Goal: Communication & Community: Ask a question

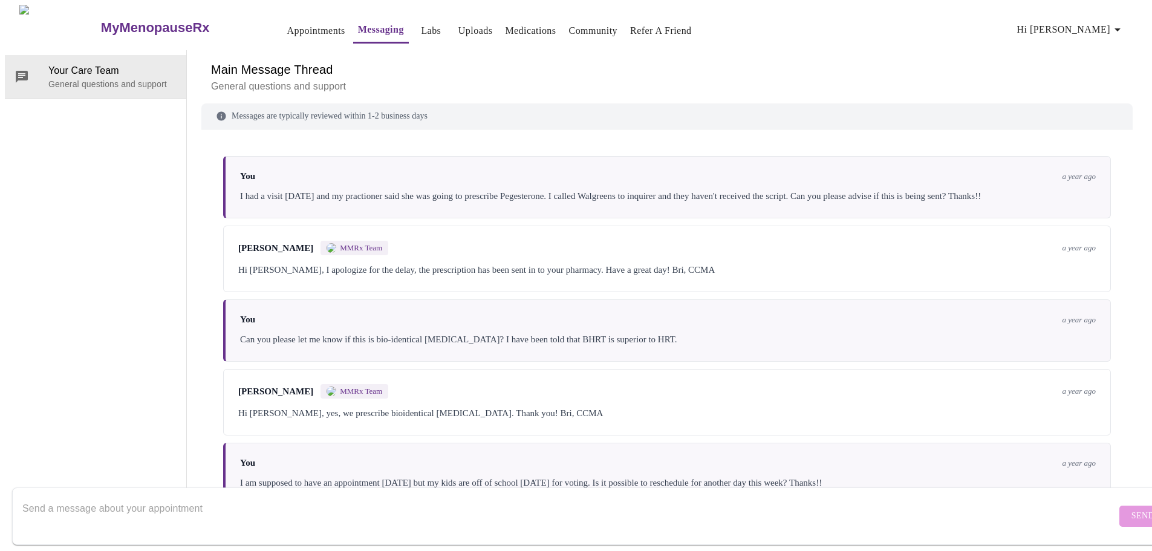
scroll to position [2746, 0]
